Goal: Complete application form

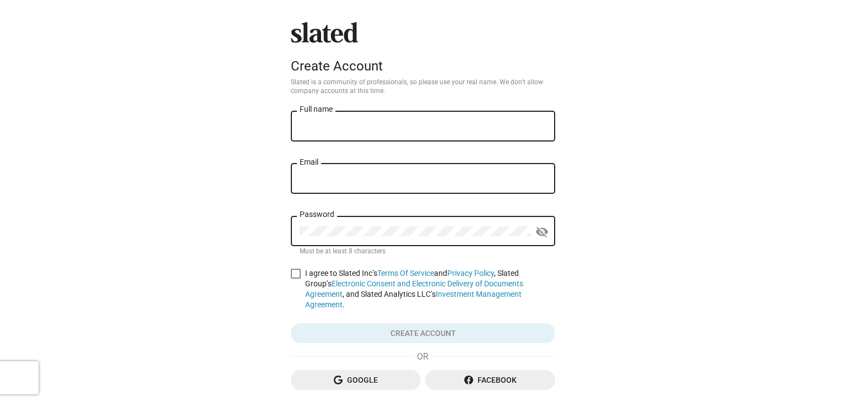
click at [390, 119] on div "Full name" at bounding box center [422, 125] width 247 height 32
click at [389, 125] on input "Full name" at bounding box center [422, 127] width 247 height 10
type input "[PERSON_NAME]"
click at [375, 175] on div "Email" at bounding box center [422, 177] width 247 height 32
type input "lily."
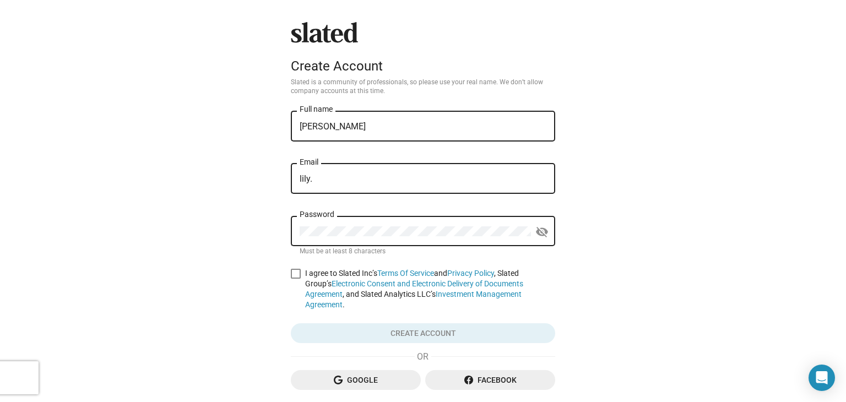
click at [329, 184] on input "lily." at bounding box center [422, 179] width 247 height 10
type input "middlingwomen@gmail.com"
click at [357, 221] on div "Password" at bounding box center [414, 230] width 231 height 32
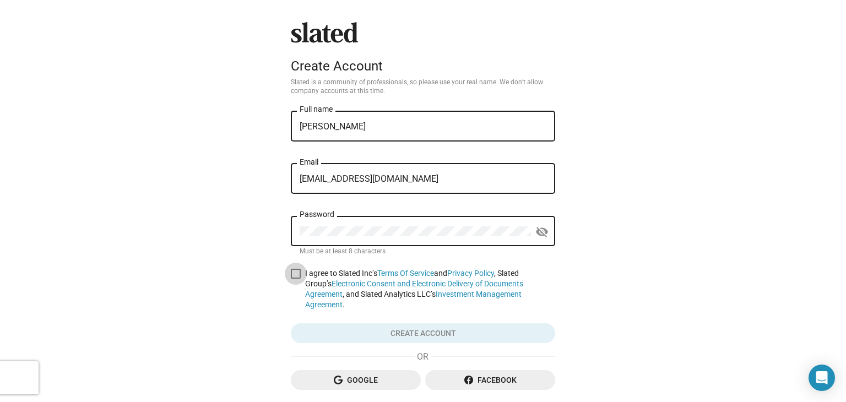
click at [291, 275] on span at bounding box center [296, 274] width 10 height 10
click at [295, 279] on input "I agree to Slated Inc’s Terms Of Service and Privacy Policy , Slated Group’s El…" at bounding box center [295, 279] width 1 height 1
checkbox input "true"
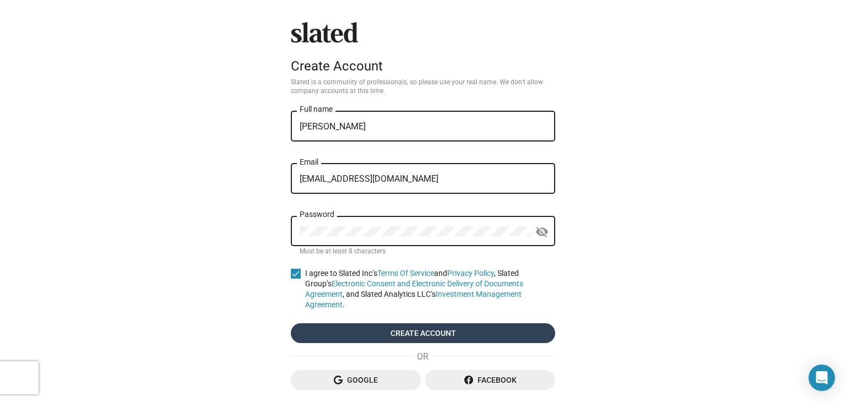
click at [403, 323] on span "Create account" at bounding box center [422, 333] width 247 height 20
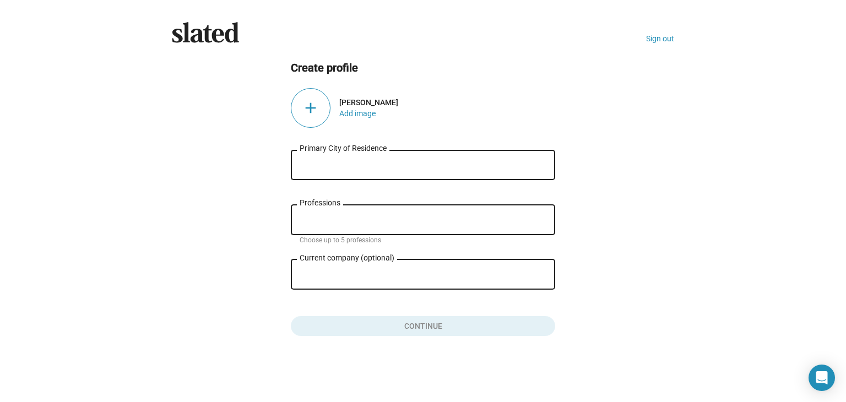
click at [370, 176] on div "Primary City of Residence" at bounding box center [422, 164] width 247 height 32
click at [375, 172] on div "Primary City of Residence" at bounding box center [422, 164] width 247 height 32
click at [377, 167] on input "Primary City of Residence" at bounding box center [422, 165] width 247 height 10
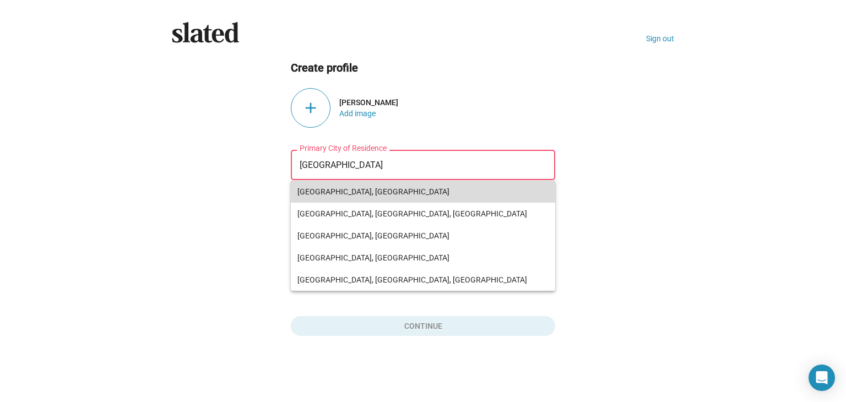
click at [363, 199] on span "Worcester, UK" at bounding box center [422, 192] width 251 height 22
type input "Worcester, UK"
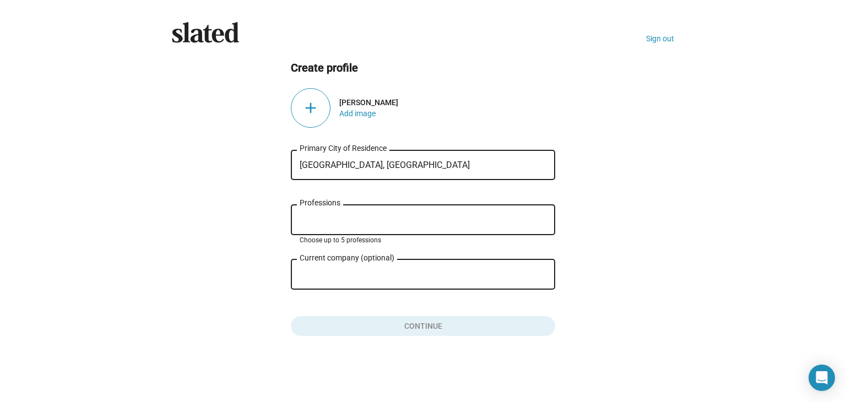
click at [359, 220] on input "Professions" at bounding box center [425, 220] width 247 height 10
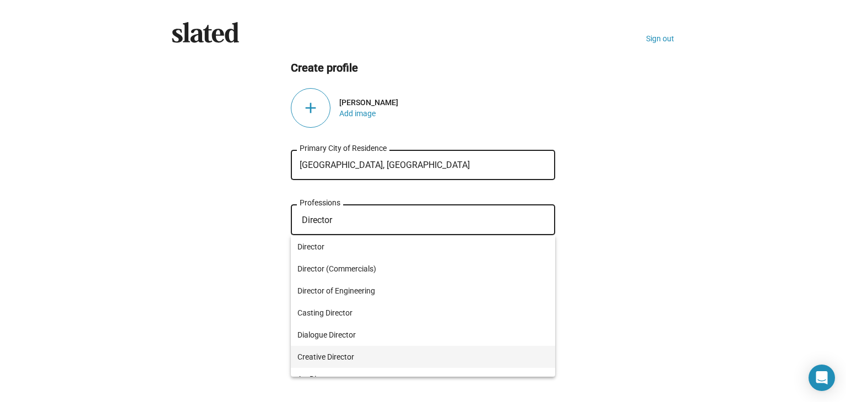
type input "Director"
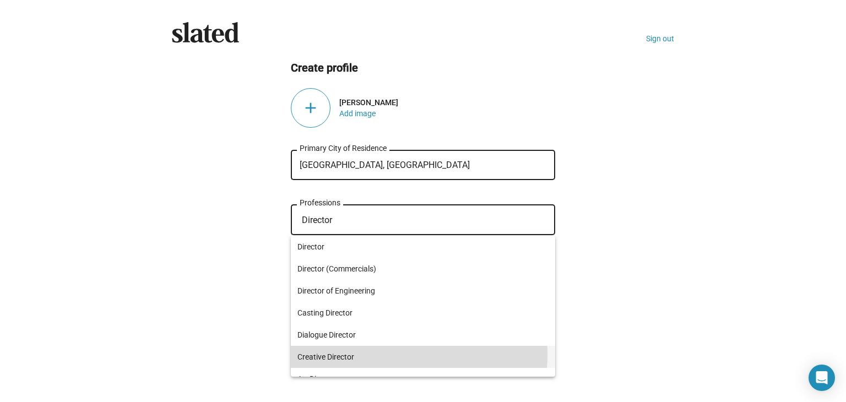
click at [384, 355] on span "Creative Director" at bounding box center [422, 357] width 251 height 22
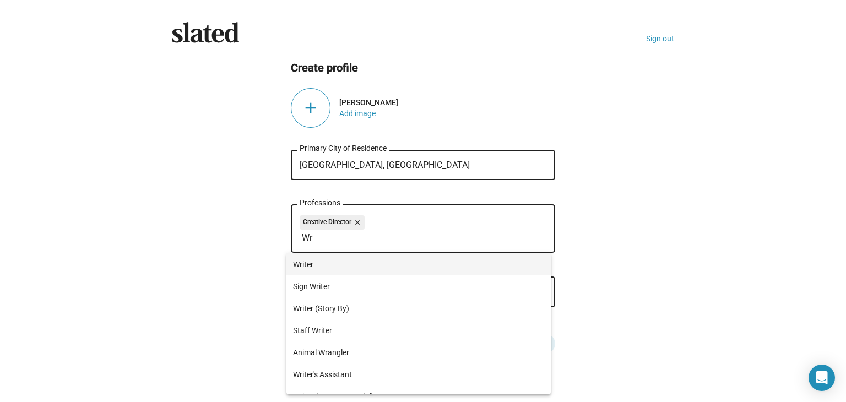
type input "Wr"
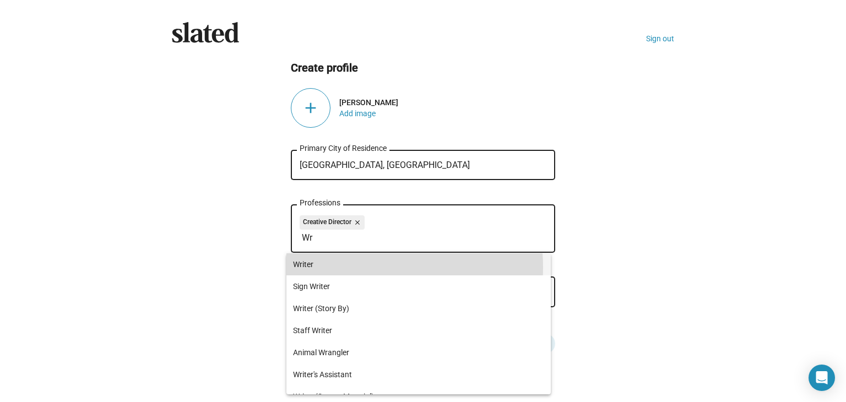
click at [358, 267] on span "Writer" at bounding box center [418, 264] width 251 height 22
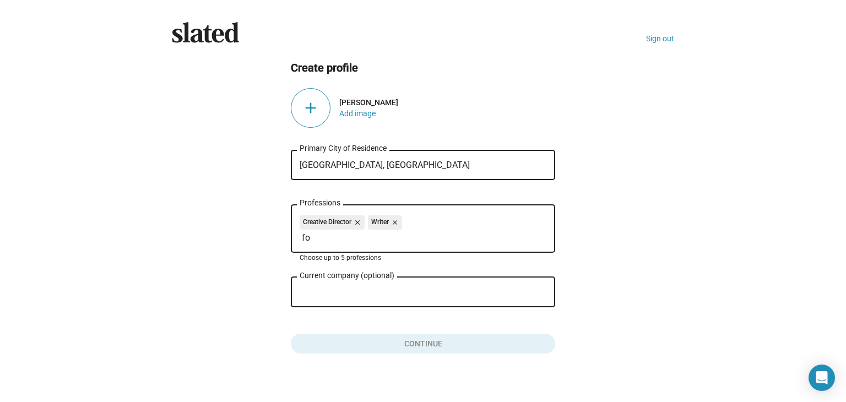
type input "f"
type input "Ce"
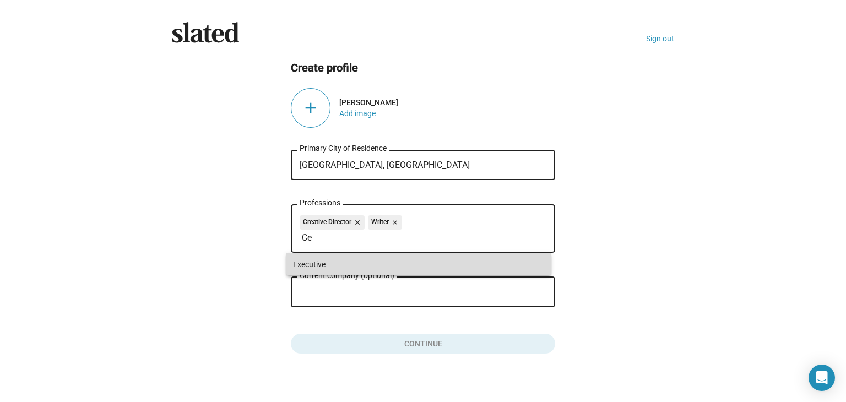
click at [358, 267] on span "Executive" at bounding box center [418, 264] width 251 height 22
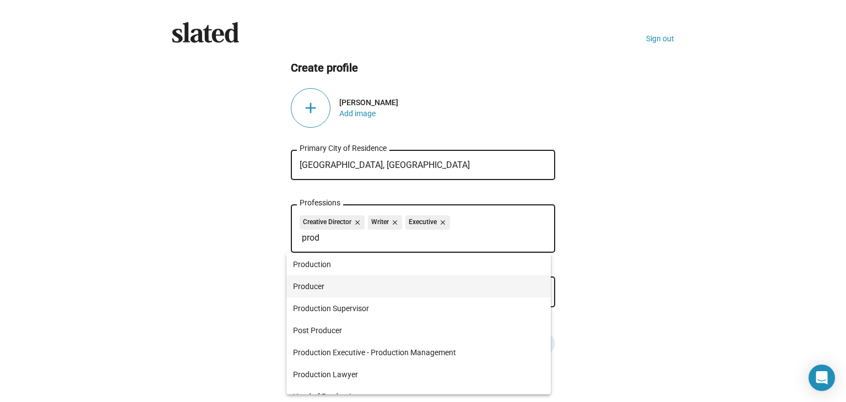
type input "prod"
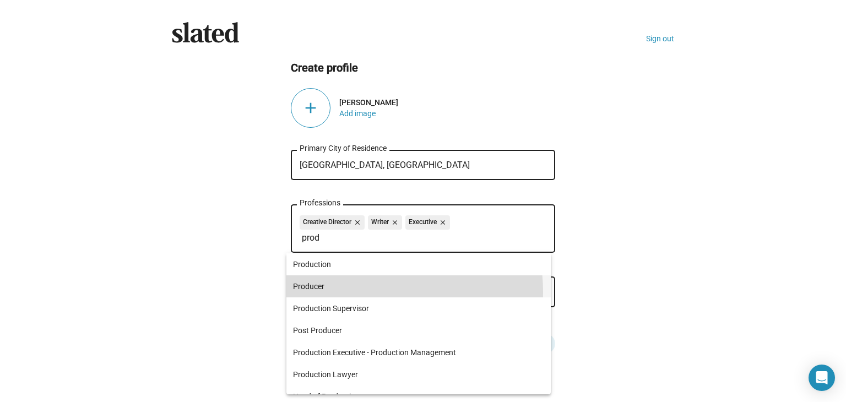
click at [357, 292] on span "Producer" at bounding box center [418, 286] width 251 height 22
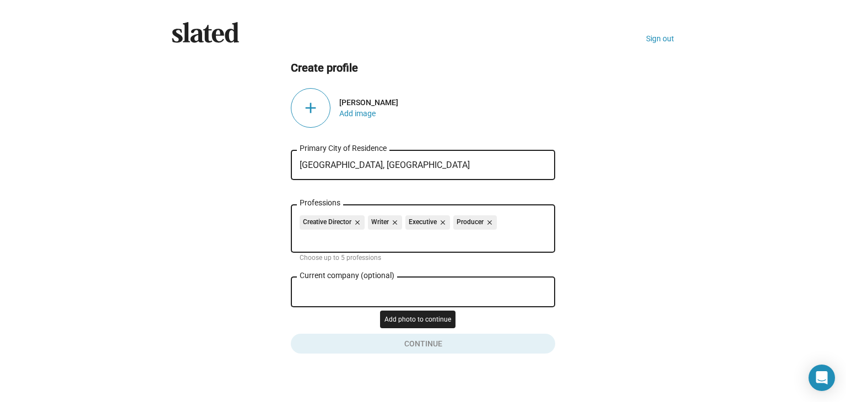
click at [392, 351] on button "Click here to validate form" at bounding box center [423, 341] width 264 height 24
click at [364, 286] on div "Current company (optional)" at bounding box center [414, 291] width 231 height 32
click at [306, 122] on div "add" at bounding box center [311, 108] width 40 height 40
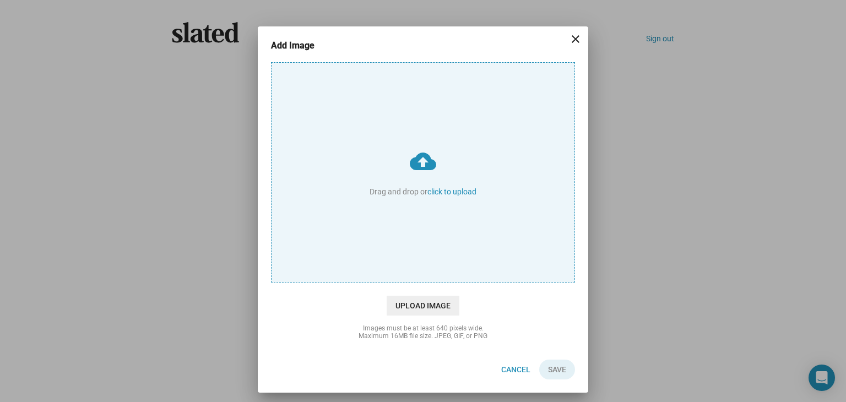
click at [461, 187] on input "cloud_upload Drag and drop or click to upload" at bounding box center [422, 172] width 303 height 219
type input "C:\fakepath\download (12).jpeg"
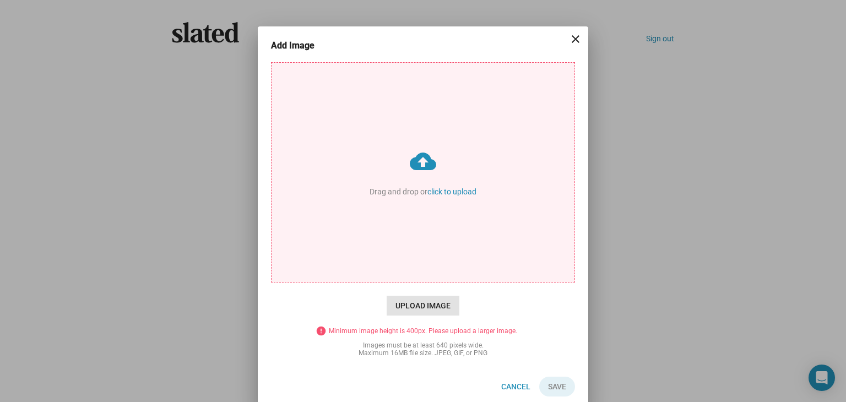
click at [428, 305] on span "Upload Image" at bounding box center [422, 306] width 73 height 20
click at [428, 282] on input "cloud_upload Drag and drop or click to upload" at bounding box center [422, 172] width 303 height 219
type input "C:\fakepath\download (11).jpeg"
click at [423, 303] on span "Upload Image" at bounding box center [422, 306] width 73 height 20
click at [423, 282] on input "cloud_upload Drag and drop or click to upload" at bounding box center [422, 172] width 303 height 219
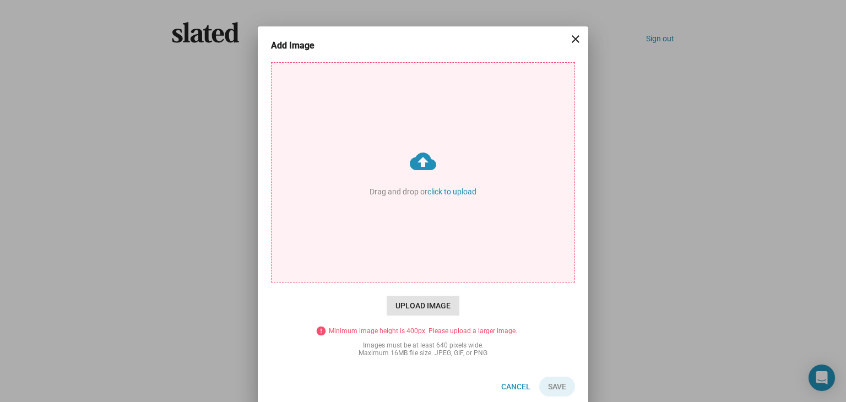
type input "C:\fakepath\Lily Portman Headshot.jpg"
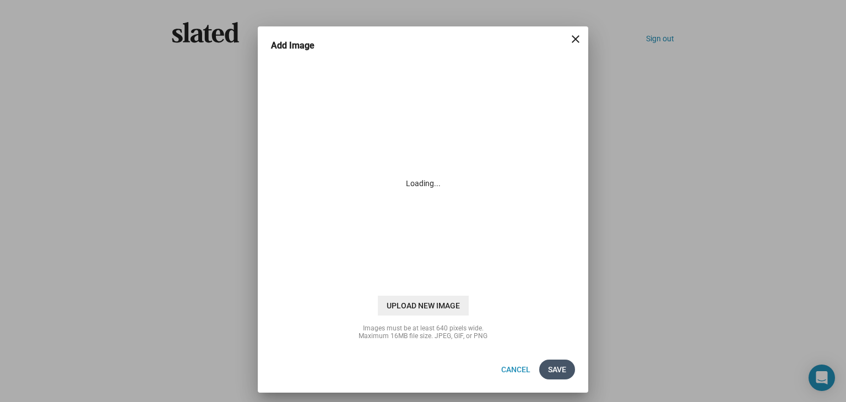
click at [553, 372] on span "Save" at bounding box center [557, 370] width 18 height 20
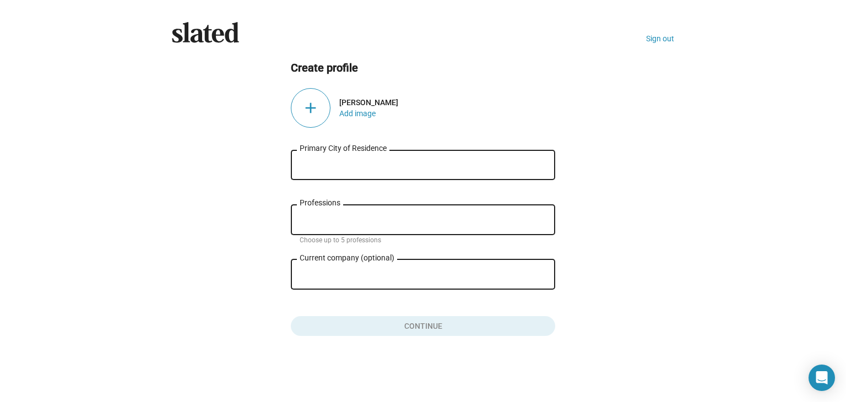
click at [320, 113] on div "add" at bounding box center [311, 108] width 40 height 40
